Goal: Find specific page/section: Find specific page/section

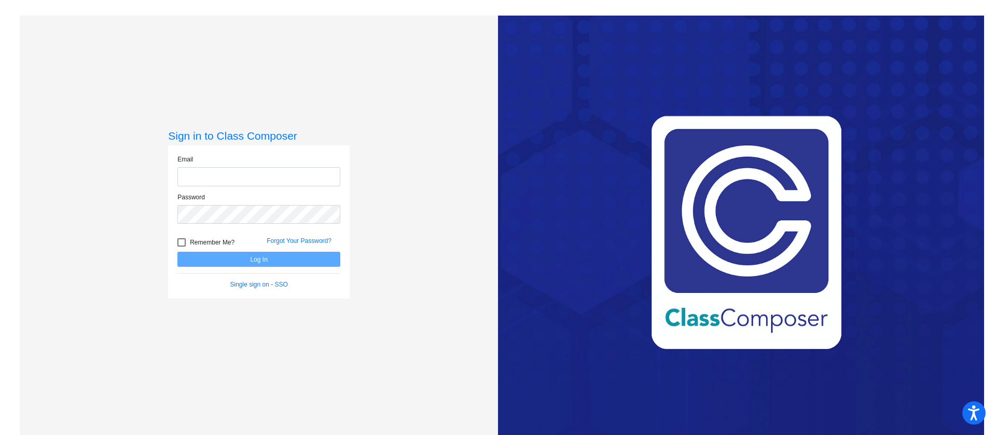
type input "[PERSON_NAME][EMAIL_ADDRESS][PERSON_NAME][DOMAIN_NAME]"
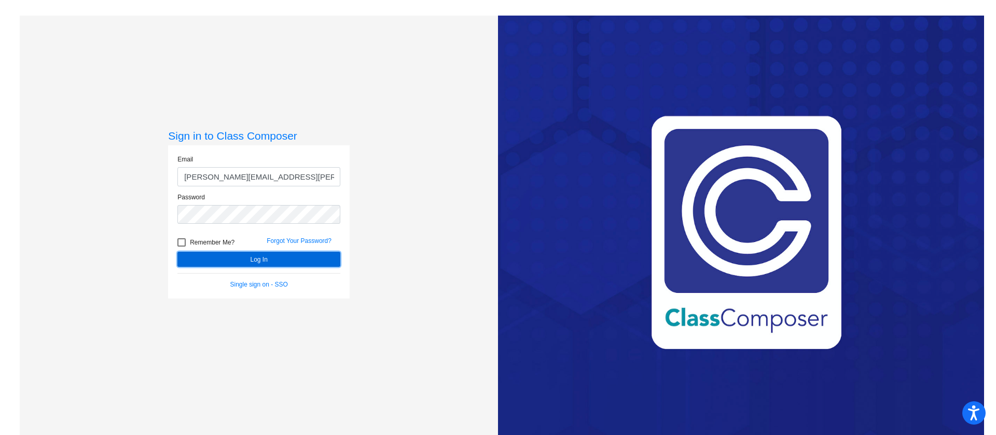
click at [241, 264] on button "Log In" at bounding box center [258, 259] width 163 height 15
click at [241, 263] on button "Log In" at bounding box center [258, 259] width 163 height 15
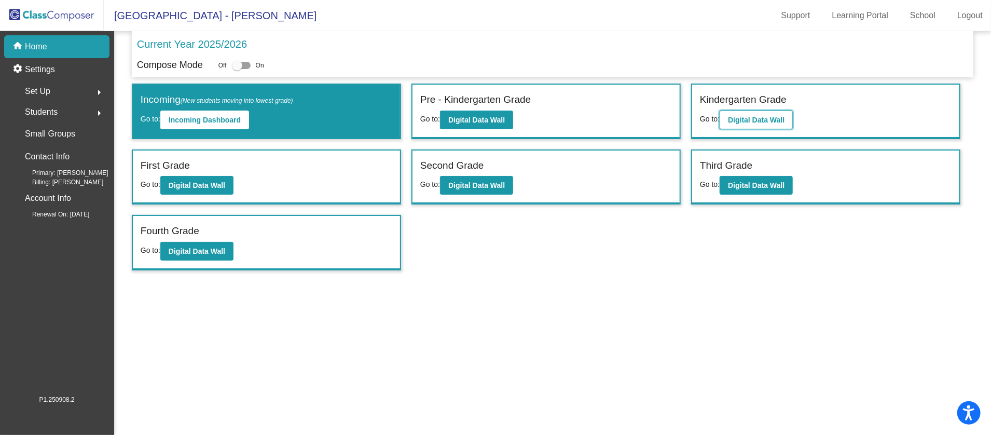
click at [765, 120] on b "Digital Data Wall" at bounding box center [756, 120] width 57 height 8
click at [198, 187] on b "Digital Data Wall" at bounding box center [197, 185] width 57 height 8
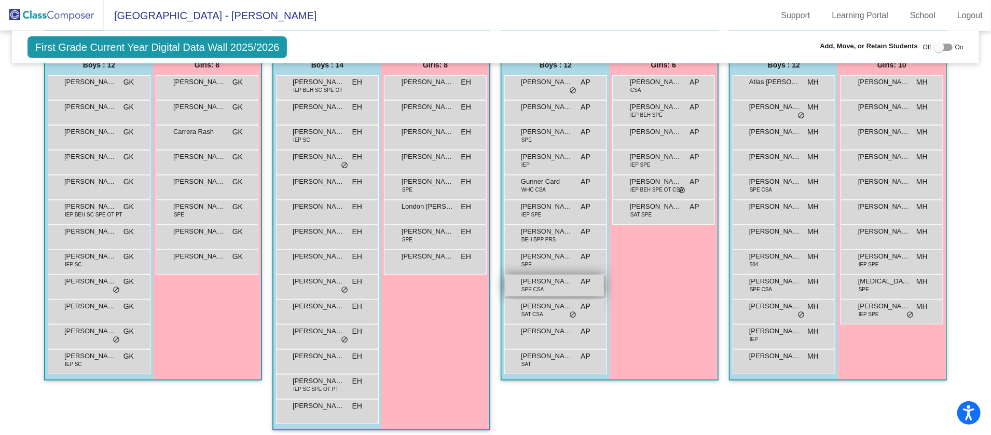
scroll to position [311, 0]
